Goal: Task Accomplishment & Management: Manage account settings

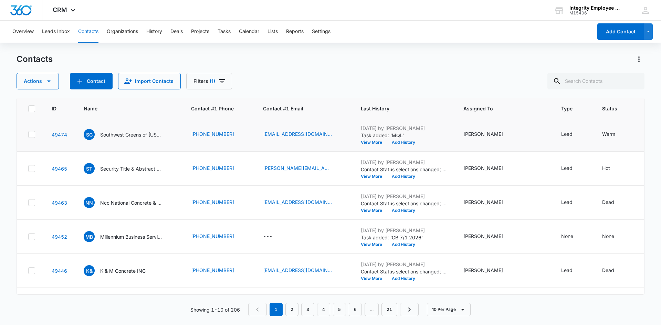
scroll to position [170, 0]
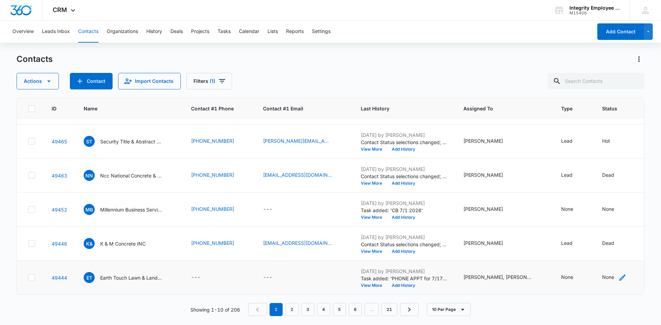
click at [604, 274] on div "None" at bounding box center [608, 277] width 12 height 7
click at [623, 226] on div at bounding box center [611, 223] width 72 height 17
click at [624, 228] on div "Contact Status" at bounding box center [604, 228] width 49 height 15
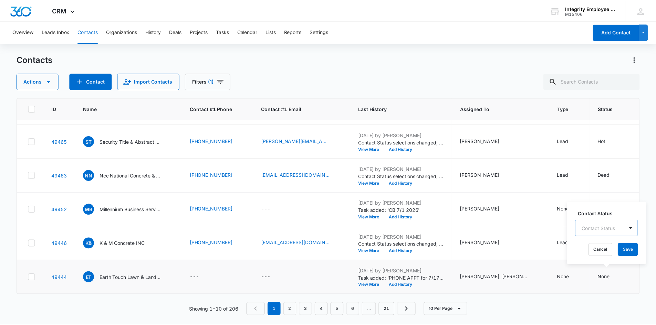
scroll to position [8, 0]
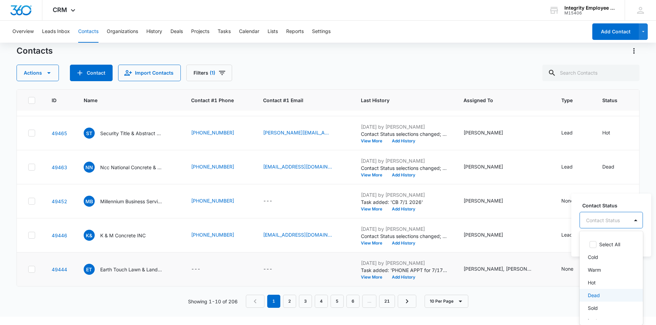
click at [607, 299] on div "Dead" at bounding box center [610, 295] width 45 height 7
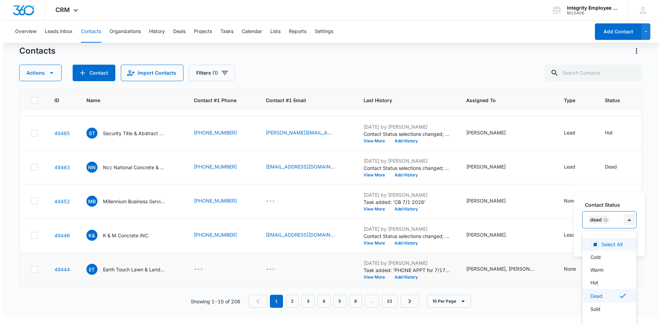
scroll to position [0, 0]
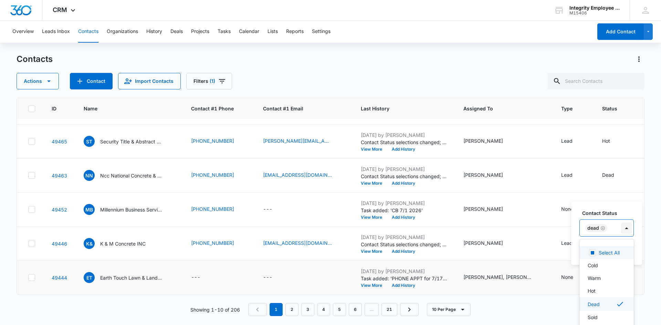
click at [628, 218] on div "Contact Status option Dead, selected. 7 results available. Use Up and Down to c…" at bounding box center [607, 223] width 54 height 27
click at [628, 250] on button "Save" at bounding box center [628, 250] width 20 height 13
click at [133, 274] on p "Earth Touch Lawn & Landscape LLC" at bounding box center [131, 277] width 62 height 7
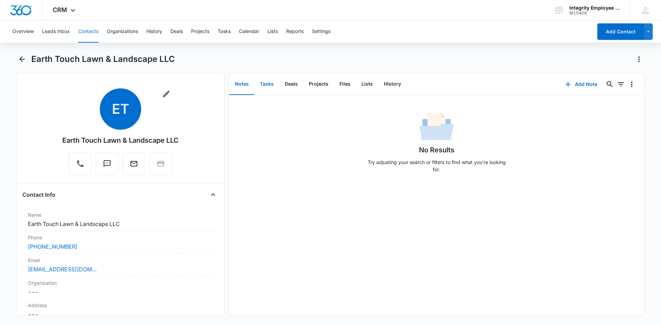
click at [269, 89] on button "Tasks" at bounding box center [266, 84] width 25 height 21
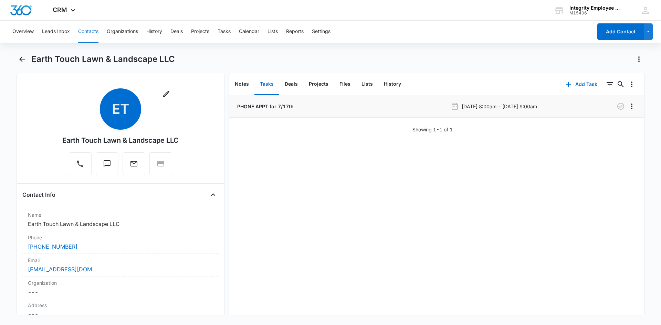
click at [262, 110] on p "PHONE APPT for 7/17th" at bounding box center [265, 106] width 58 height 7
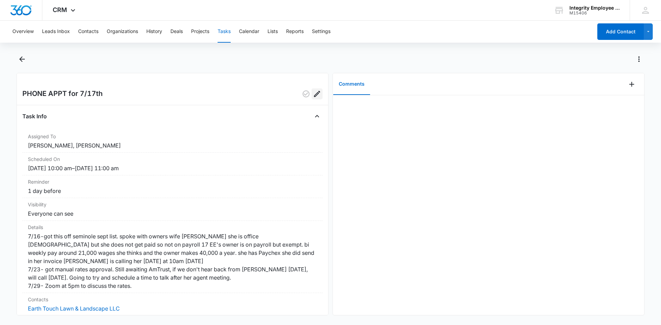
click at [314, 97] on icon "Edit" at bounding box center [317, 94] width 6 height 6
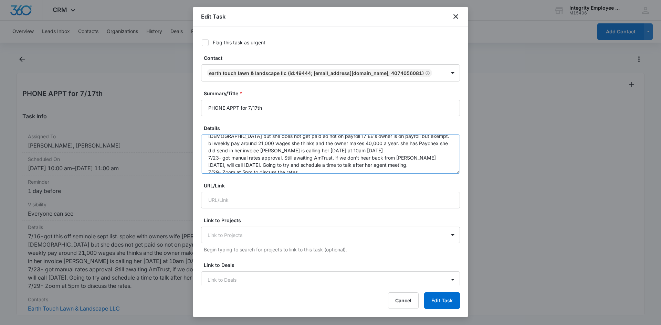
scroll to position [22, 0]
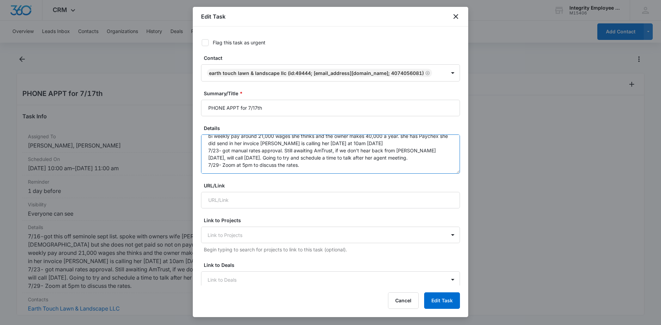
click at [300, 166] on textarea "7/16-got this off seminole sept list. spoke with owners wife [PERSON_NAME] she …" at bounding box center [330, 154] width 259 height 39
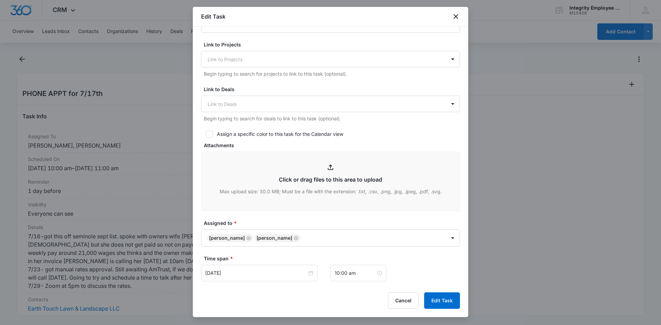
scroll to position [275, 0]
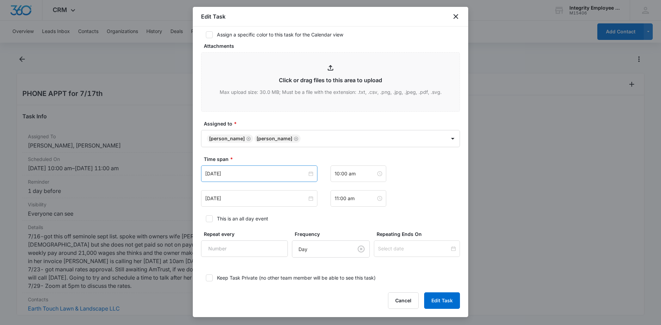
type textarea "7/16-got this off seminole sept list. spoke with owners wife [PERSON_NAME] she …"
click at [275, 180] on div "[DATE]" at bounding box center [259, 174] width 116 height 17
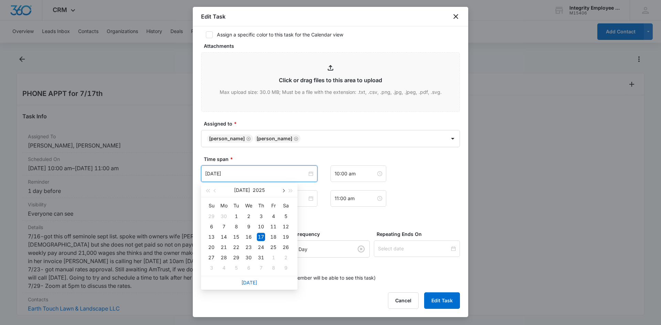
click at [282, 188] on button "button" at bounding box center [283, 191] width 8 height 14
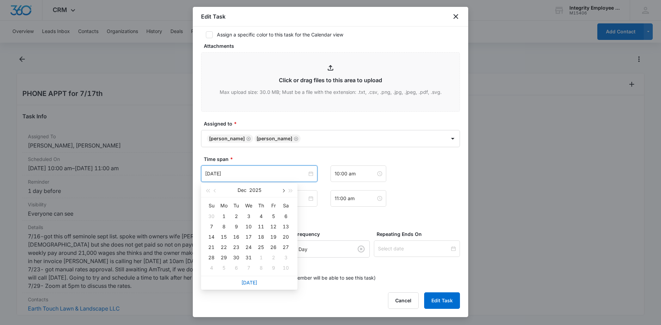
click at [282, 188] on button "button" at bounding box center [283, 191] width 8 height 14
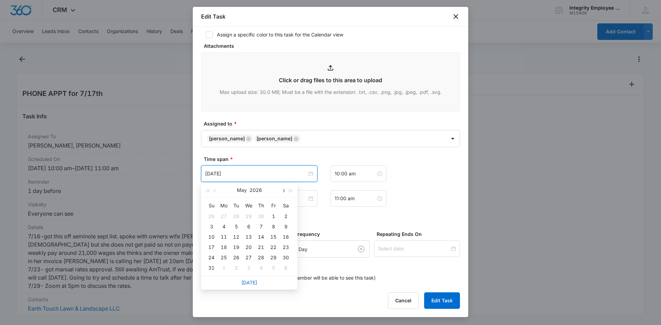
click at [282, 188] on button "button" at bounding box center [283, 191] width 8 height 14
type input "[DATE]"
click at [262, 240] on div "16" at bounding box center [261, 237] width 8 height 8
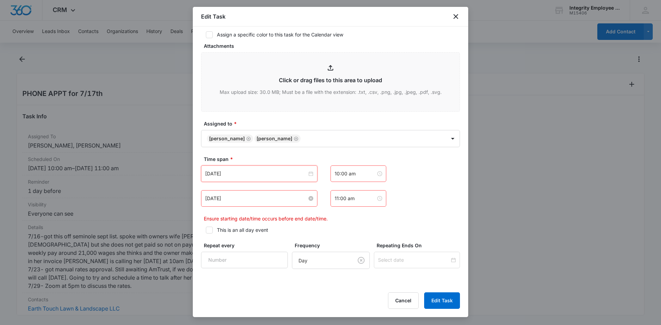
click at [257, 202] on input "[DATE]" at bounding box center [256, 199] width 102 height 8
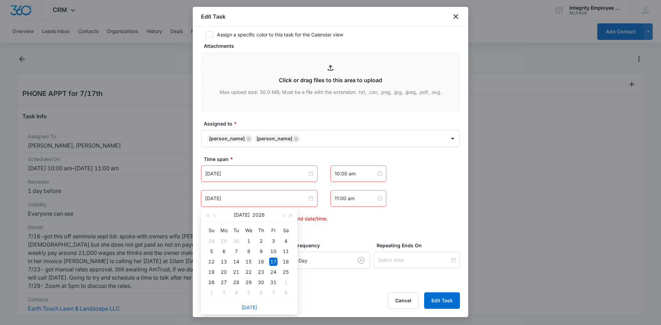
click at [341, 225] on form "Flag this task as urgent Contact Earth Touch Lawn & Landscape LLC (ID:49444; [E…" at bounding box center [330, 45] width 259 height 564
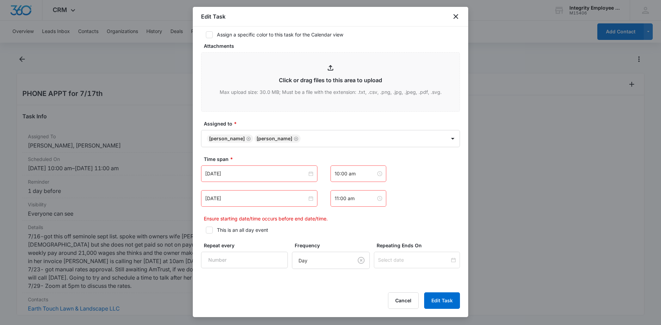
click at [283, 152] on form "Flag this task as urgent Contact Earth Touch Lawn & Landscape LLC (ID:49444; [E…" at bounding box center [330, 45] width 259 height 564
click at [250, 198] on input "[DATE]" at bounding box center [256, 199] width 102 height 8
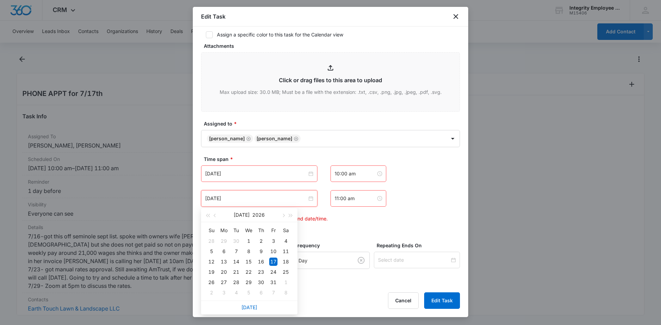
click at [413, 203] on div "[DATE] [DATE] Su Mo Tu We Th Fr Sa 28 29 30 1 2 3 4 5 6 7 8 9 10 11 12 13 14 15…" at bounding box center [330, 198] width 259 height 17
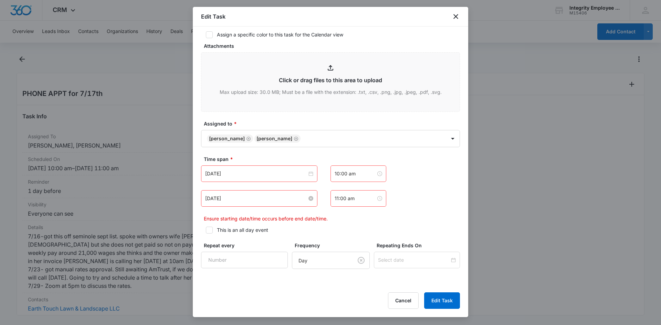
click at [236, 199] on input "[DATE]" at bounding box center [256, 199] width 102 height 8
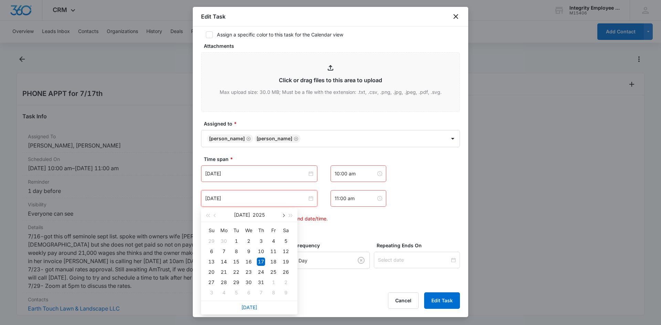
click at [282, 216] on span "button" at bounding box center [282, 215] width 3 height 3
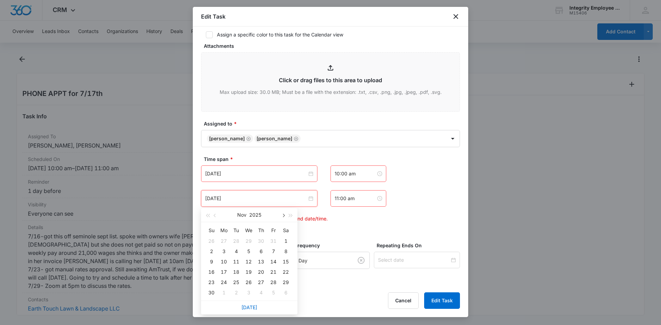
click at [283, 216] on span "button" at bounding box center [282, 215] width 3 height 3
click at [284, 216] on span "button" at bounding box center [282, 215] width 3 height 3
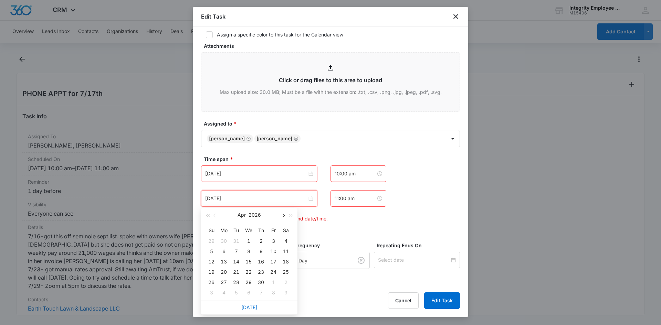
click at [284, 216] on span "button" at bounding box center [282, 215] width 3 height 3
click at [216, 216] on span "button" at bounding box center [215, 215] width 3 height 3
type input "[DATE]"
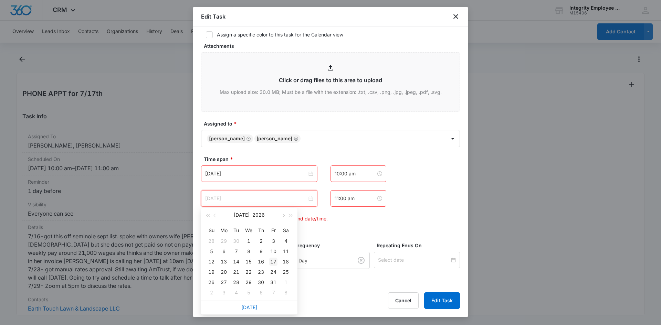
click at [273, 265] on div "17" at bounding box center [273, 262] width 8 height 8
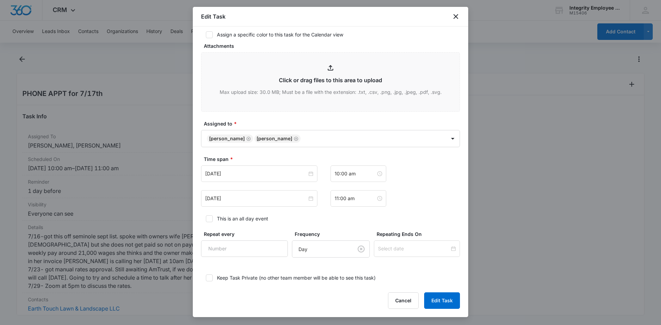
click at [428, 178] on div "[DATE] [DATE] Su Mo Tu We Th Fr Sa 28 29 30 1 2 3 4 5 6 7 8 9 10 11 12 13 14 15…" at bounding box center [330, 174] width 259 height 17
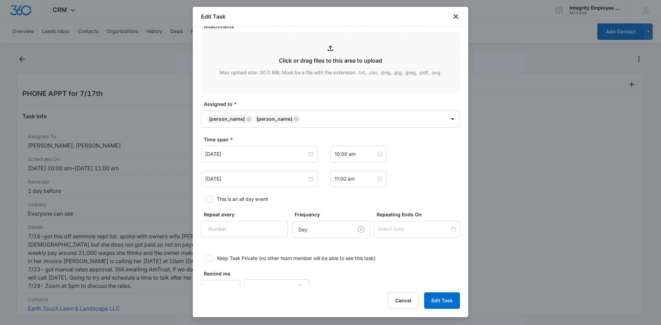
scroll to position [314, 0]
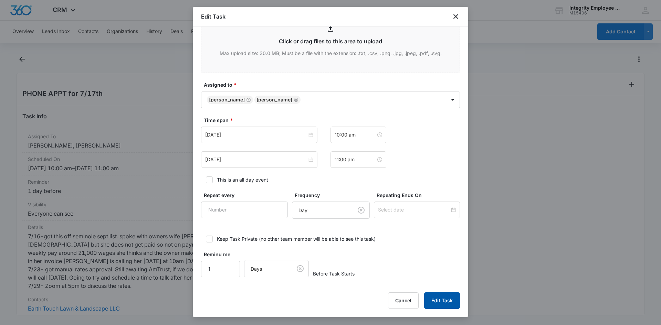
click at [432, 297] on button "Edit Task" at bounding box center [442, 301] width 36 height 17
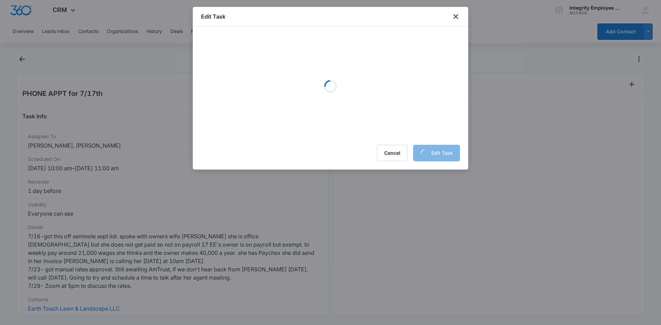
scroll to position [0, 0]
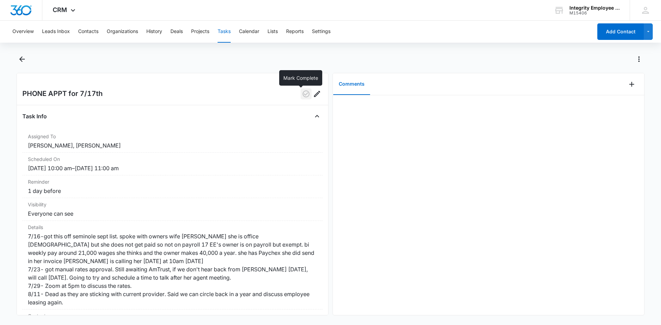
click at [302, 90] on button "button" at bounding box center [306, 93] width 11 height 11
click at [25, 61] on icon "Back" at bounding box center [22, 59] width 8 height 8
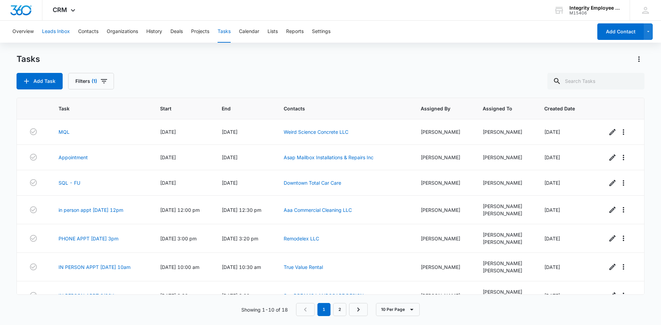
click at [49, 28] on button "Leads Inbox" at bounding box center [56, 32] width 28 height 22
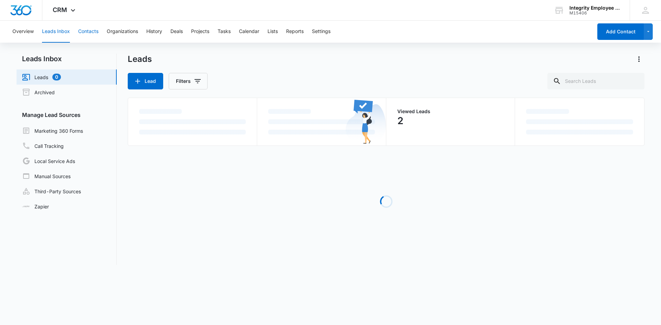
click at [92, 30] on button "Contacts" at bounding box center [88, 32] width 20 height 22
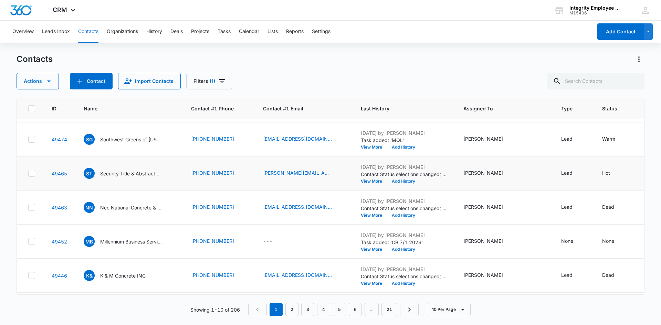
scroll to position [170, 0]
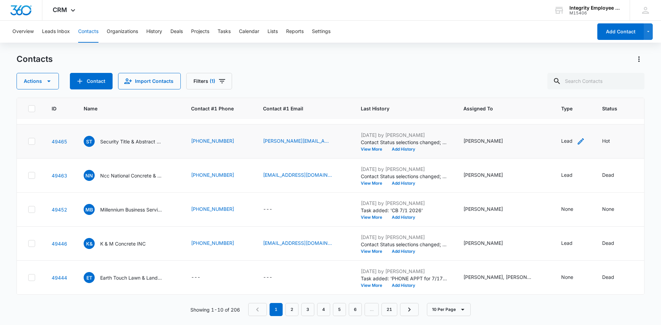
click at [561, 137] on div "Lead" at bounding box center [566, 140] width 11 height 7
click at [584, 91] on div "Contacts Actions Contact Import Contacts Filters (1) ID Name Contact #1 Phone C…" at bounding box center [331, 189] width 628 height 271
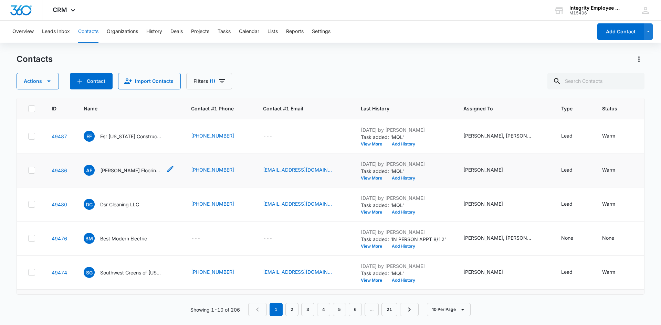
click at [123, 170] on p "[PERSON_NAME] Flooring Services LLC" at bounding box center [131, 170] width 62 height 7
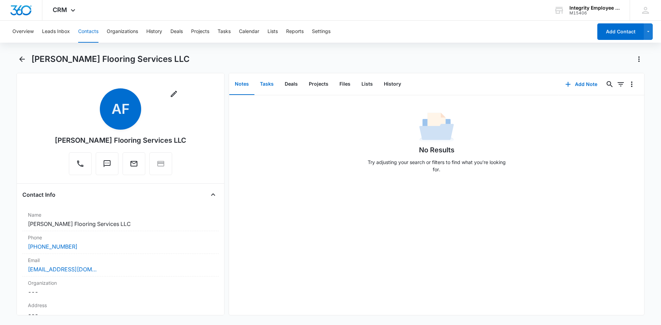
click at [264, 81] on button "Tasks" at bounding box center [266, 84] width 25 height 21
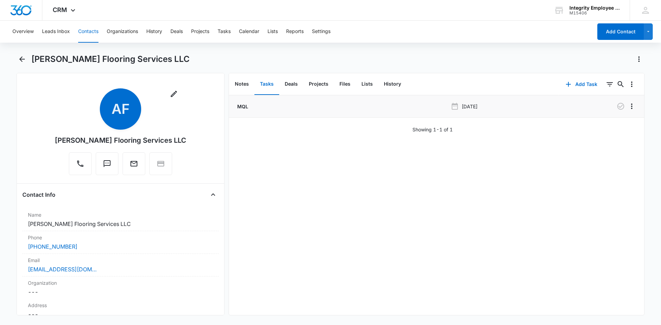
click at [244, 105] on p "MQL" at bounding box center [242, 106] width 12 height 7
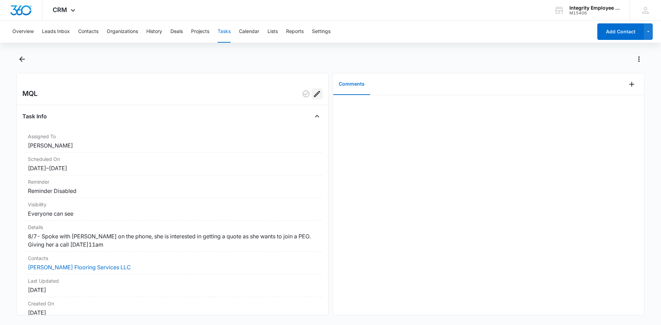
click at [313, 95] on icon "Edit" at bounding box center [317, 94] width 8 height 8
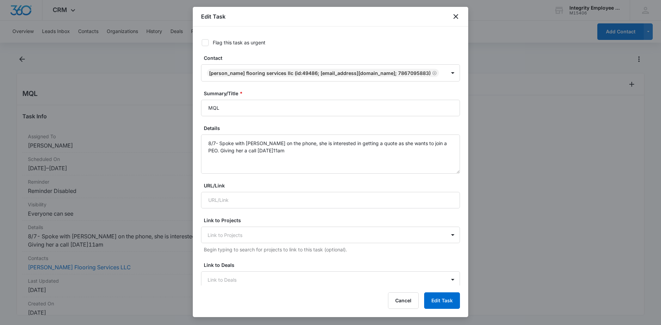
type input "Aug 11, 2025"
drag, startPoint x: 267, startPoint y: 157, endPoint x: 270, endPoint y: 153, distance: 5.0
click at [268, 157] on textarea "8/7- Spoke with Flor on the phone, she is interested in getting a quote as she …" at bounding box center [330, 154] width 259 height 39
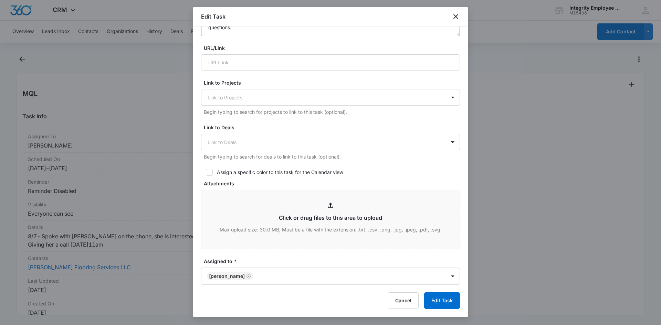
scroll to position [314, 0]
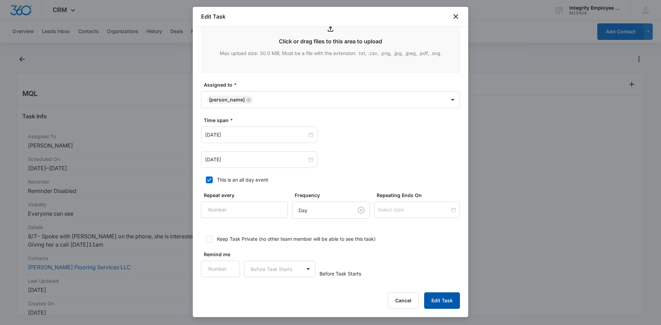
type textarea "8/7- Spoke with Flor on the phone, she is interested in getting a quote as she …"
click at [429, 296] on button "Edit Task" at bounding box center [442, 301] width 36 height 17
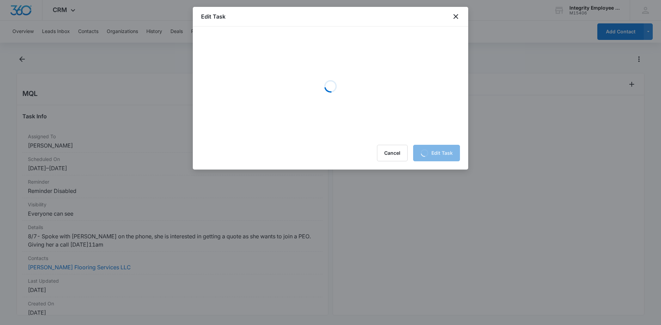
scroll to position [0, 0]
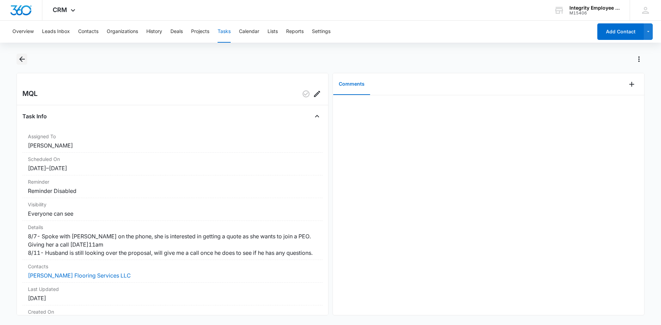
click at [20, 62] on icon "Back" at bounding box center [22, 59] width 8 height 8
